Goal: Find specific page/section: Find specific page/section

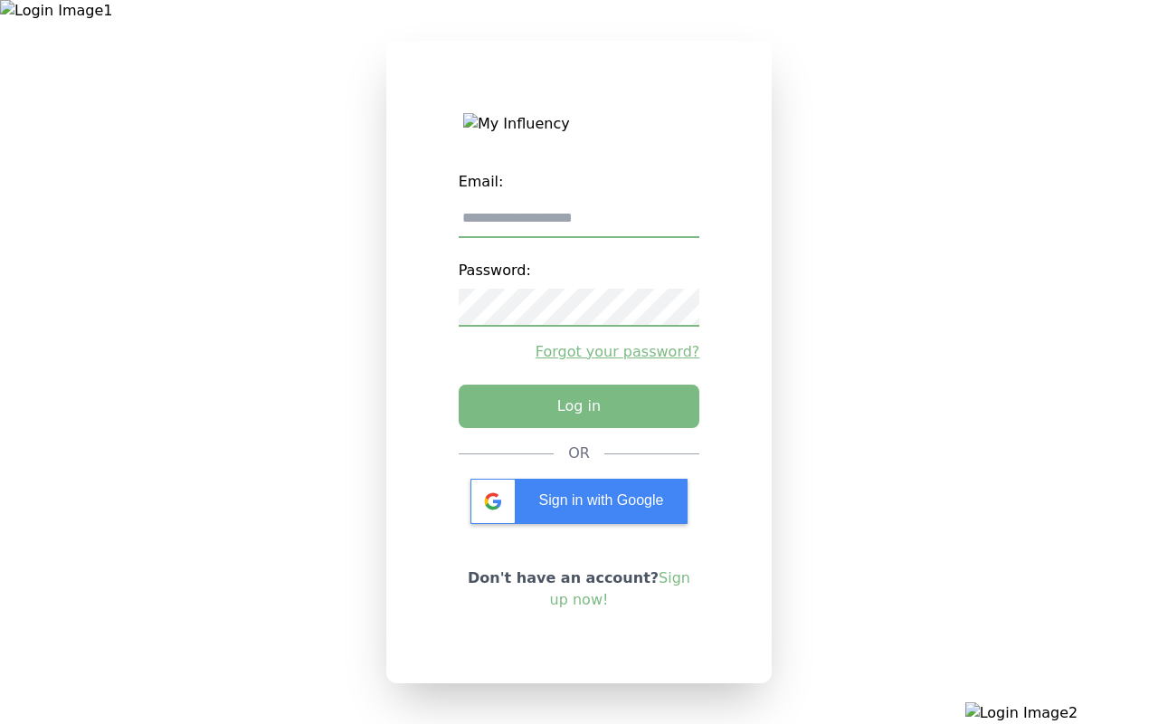
click at [578, 224] on input "email" at bounding box center [579, 219] width 241 height 38
type input "**********"
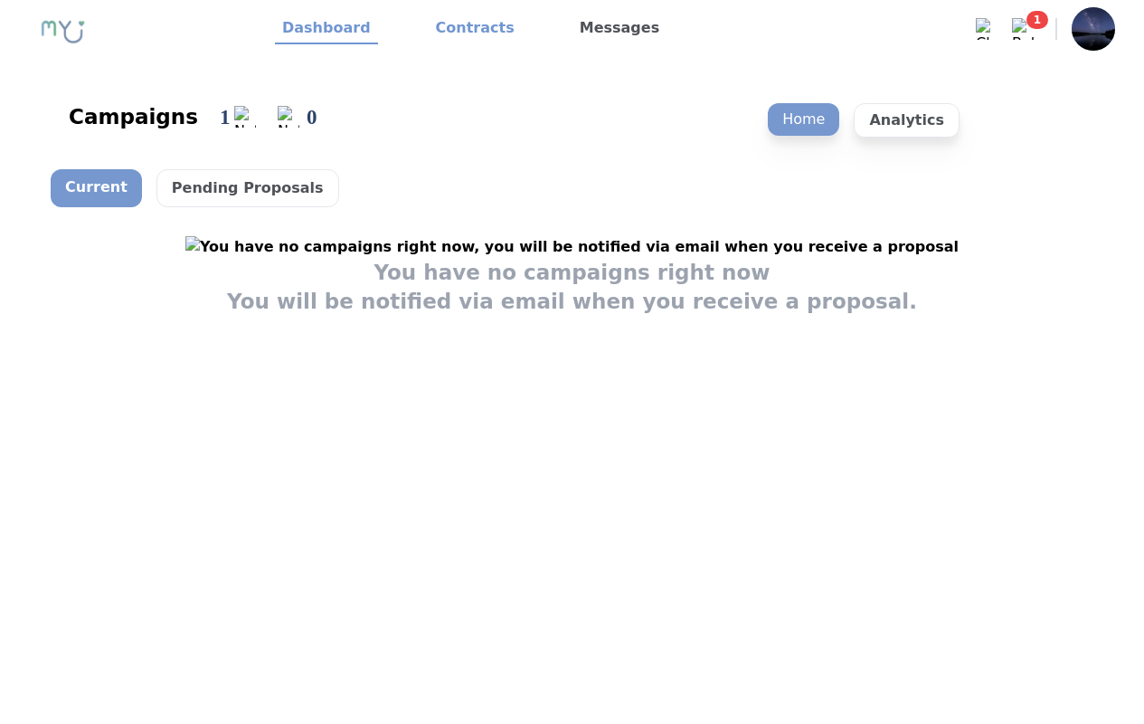
click at [464, 29] on link "Contracts" at bounding box center [475, 29] width 93 height 31
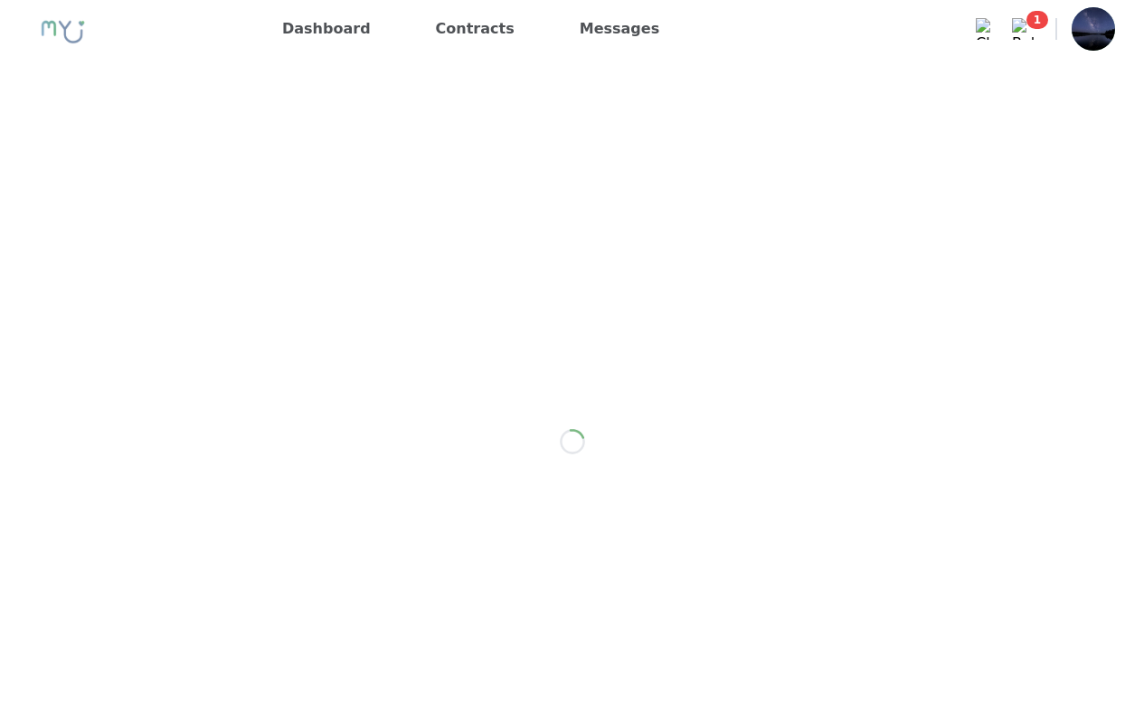
scroll to position [2527, 0]
